Goal: Book appointment/travel/reservation

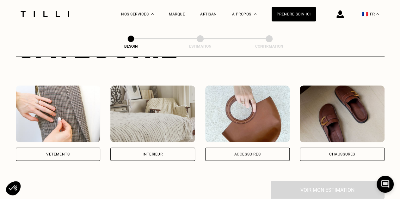
scroll to position [105, 0]
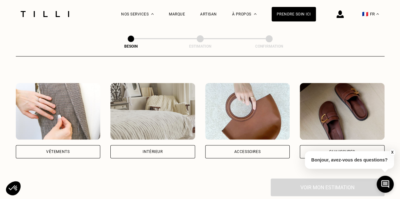
click at [151, 105] on img at bounding box center [152, 111] width 85 height 57
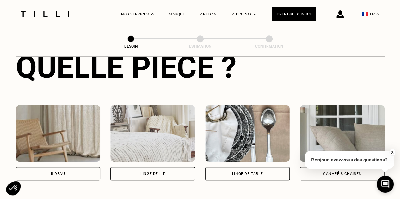
scroll to position [312, 0]
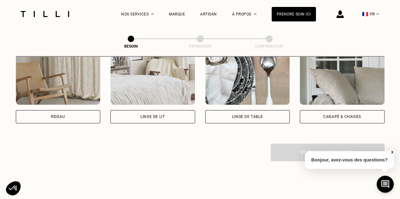
click at [59, 91] on img at bounding box center [58, 76] width 85 height 57
select select "FR"
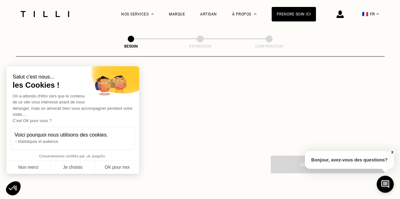
scroll to position [484, 0]
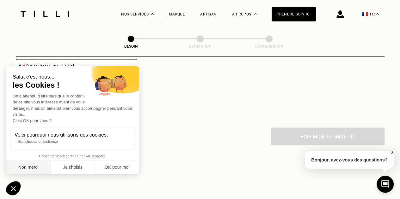
click at [18, 167] on button "Non merci" at bounding box center [28, 167] width 44 height 13
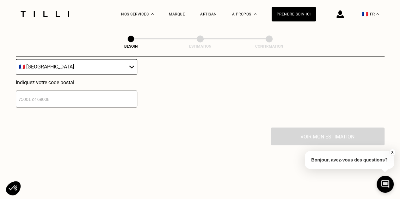
click at [75, 96] on input "number" at bounding box center [76, 99] width 121 height 17
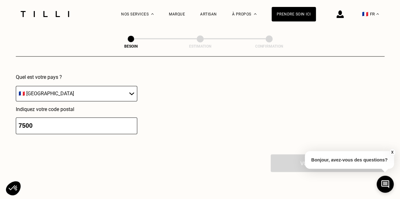
scroll to position [430, 0]
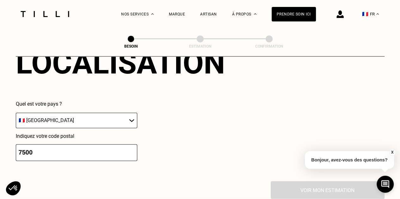
click at [58, 148] on input "7500" at bounding box center [76, 152] width 121 height 17
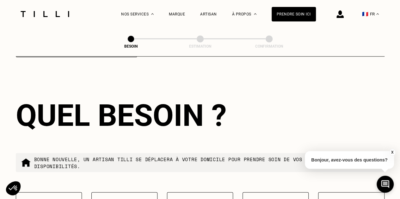
type input "75009"
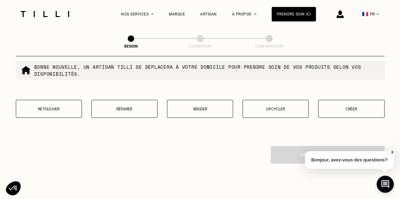
scroll to position [641, 0]
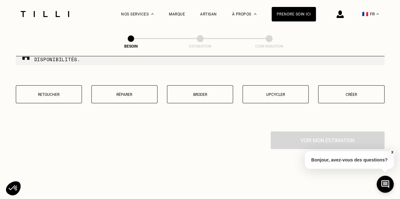
click at [58, 93] on p "Retoucher" at bounding box center [48, 95] width 59 height 4
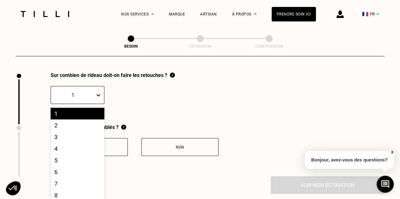
click at [89, 97] on div "1" at bounding box center [78, 95] width 54 height 18
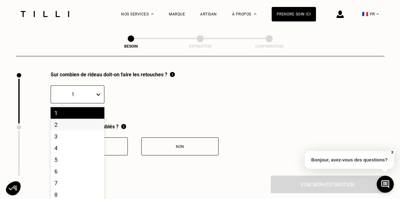
click at [74, 121] on div "2" at bounding box center [78, 125] width 54 height 12
